Goal: Information Seeking & Learning: Learn about a topic

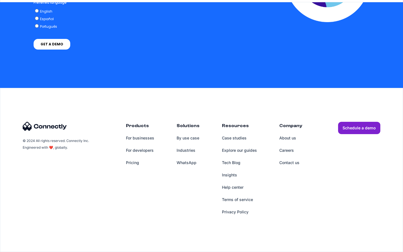
scroll to position [1420, 0]
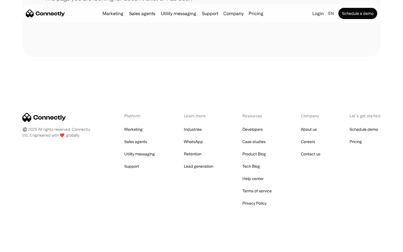
scroll to position [102, 0]
